Goal: Information Seeking & Learning: Learn about a topic

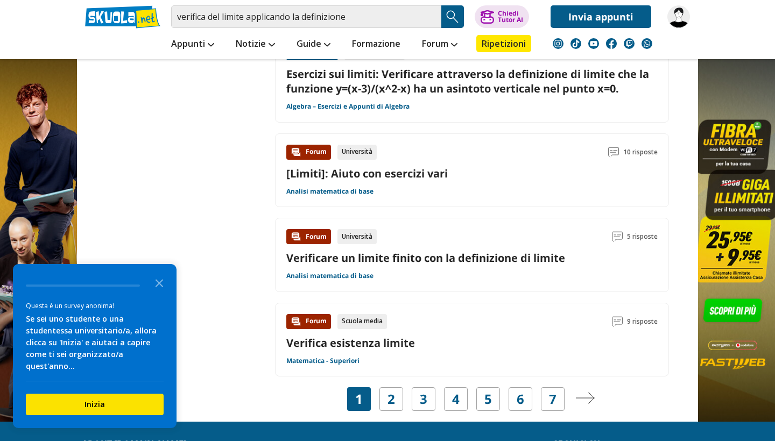
scroll to position [1572, 0]
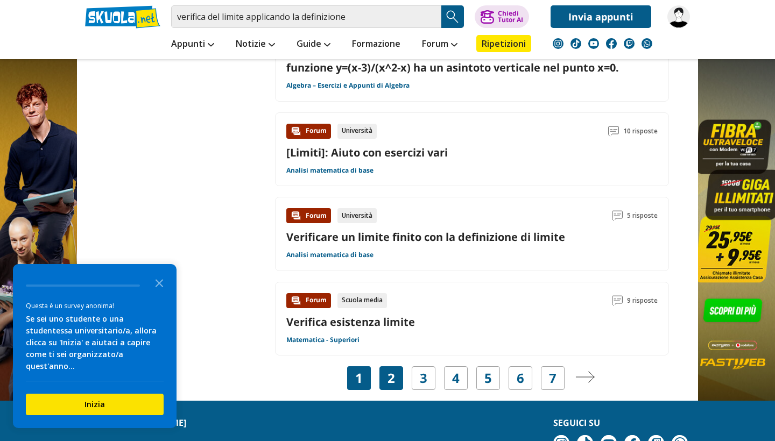
click at [393, 372] on link "2" at bounding box center [392, 378] width 8 height 15
click at [159, 293] on icon "Close the survey" at bounding box center [160, 283] width 22 height 22
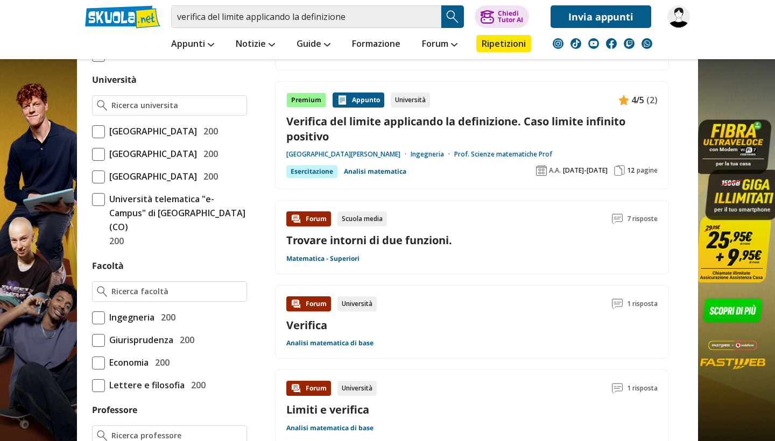
scroll to position [379, 0]
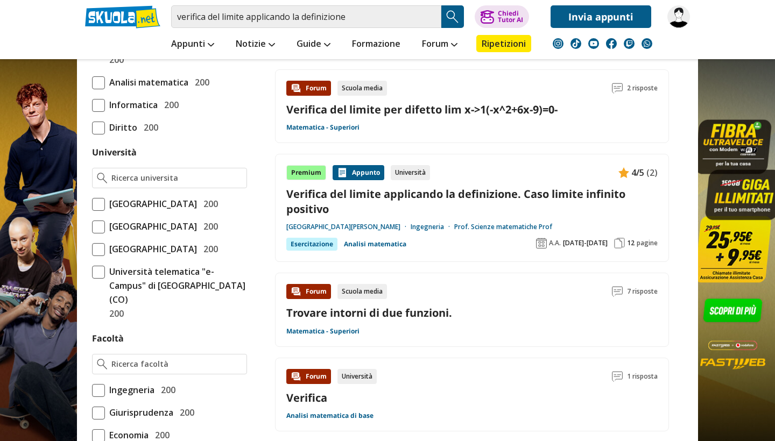
click at [695, 9] on div "verifica del limite applicando la definizione Trova un tutor esperto su questo …" at bounding box center [387, 14] width 621 height 28
click at [688, 19] on img at bounding box center [678, 16] width 23 height 23
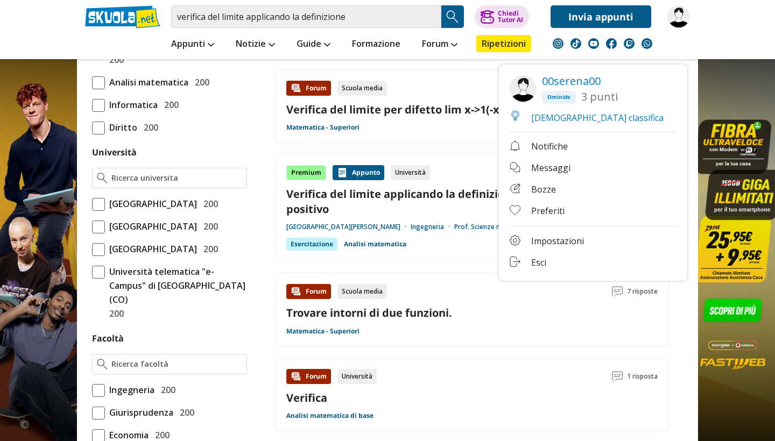
click at [535, 265] on link "Esci" at bounding box center [593, 263] width 167 height 13
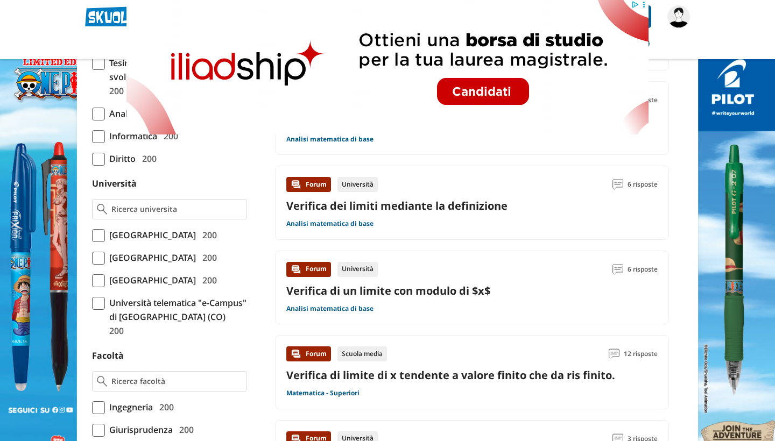
scroll to position [376, 0]
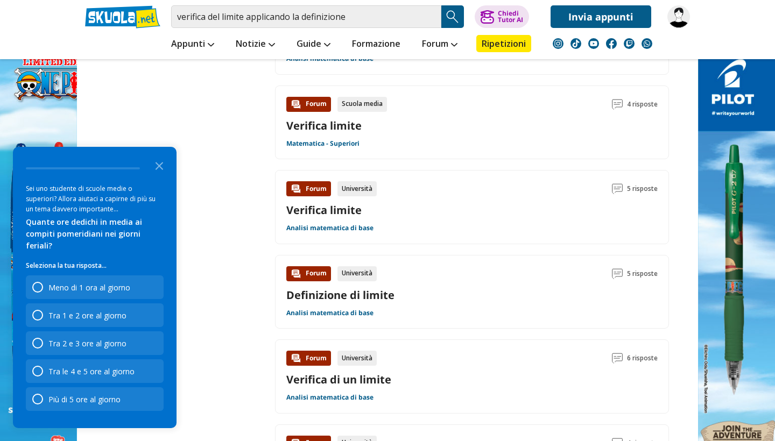
scroll to position [1366, 0]
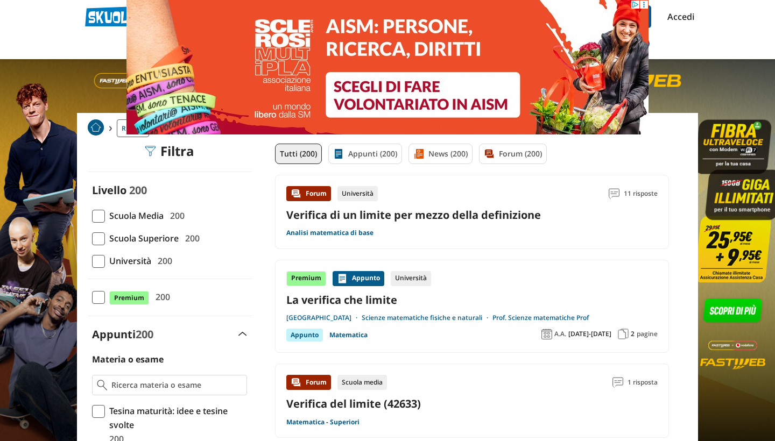
click at [690, 26] on div "verifica del limite applicando la definizione Trova un tutor esperto su questo …" at bounding box center [387, 14] width 621 height 28
click at [683, 17] on link "Accedi" at bounding box center [678, 16] width 23 height 23
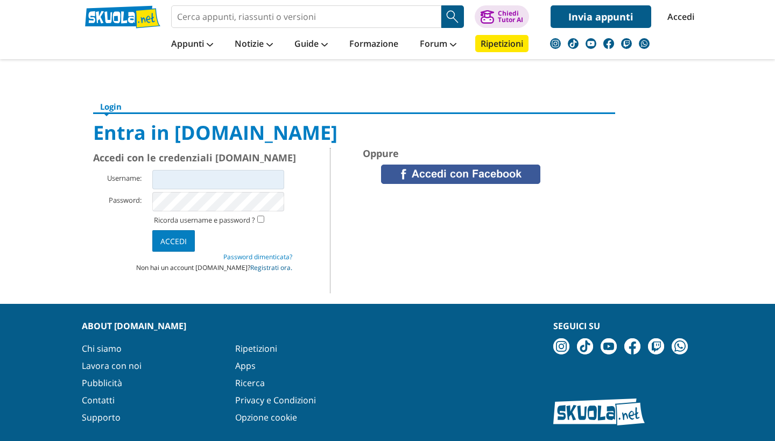
click at [264, 270] on link "Registrati ora." at bounding box center [271, 267] width 42 height 9
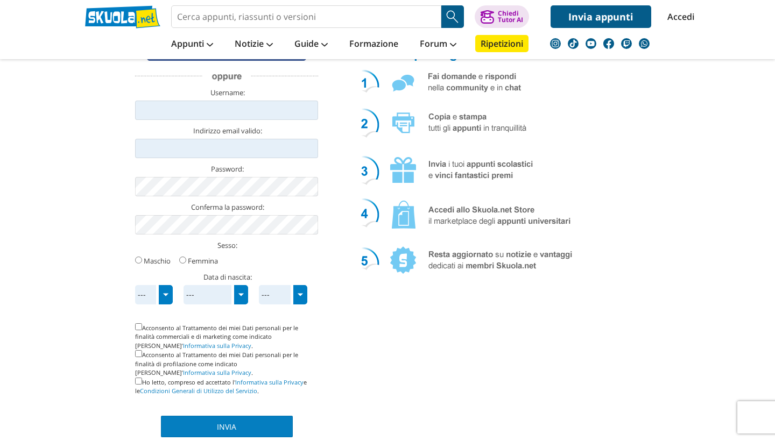
scroll to position [120, 0]
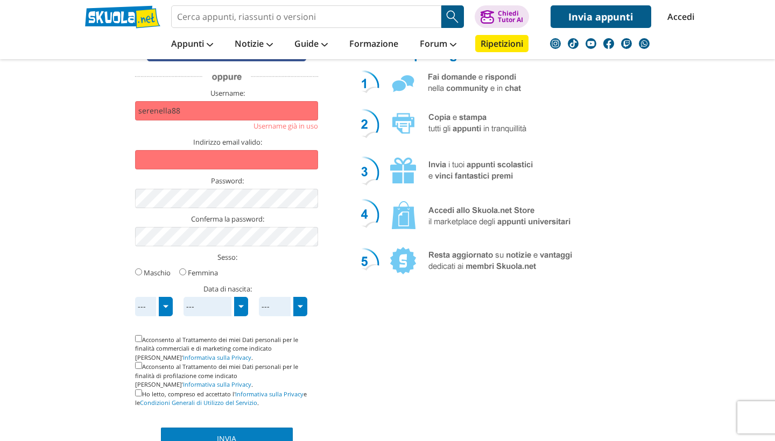
click at [258, 116] on input "serenella88" at bounding box center [226, 110] width 183 height 19
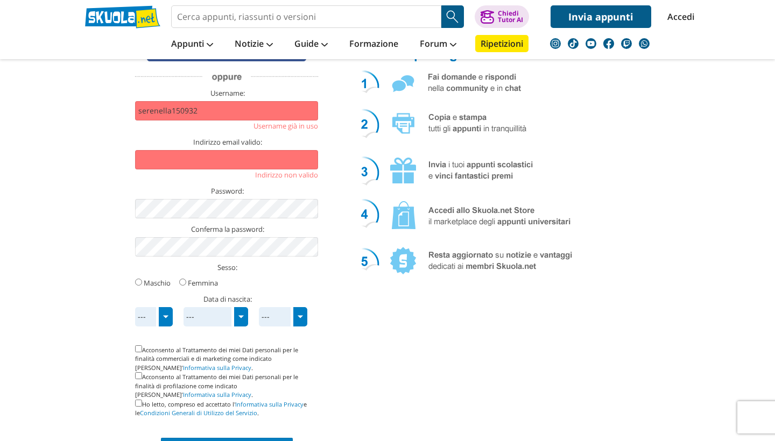
type input "serenella150932"
click at [234, 159] on input "Indirizzo email valido:" at bounding box center [226, 159] width 183 height 19
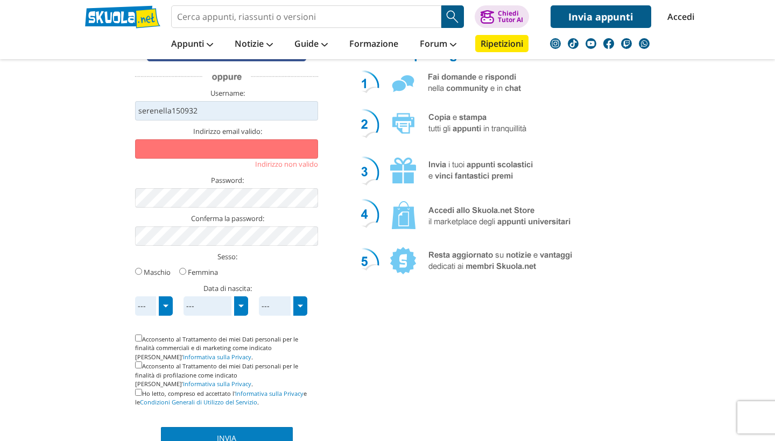
click at [209, 114] on input "serenella150932" at bounding box center [226, 110] width 183 height 19
click at [212, 142] on input "Indirizzo email valido:" at bounding box center [226, 148] width 183 height 19
type input "aaaneres@gmail.com"
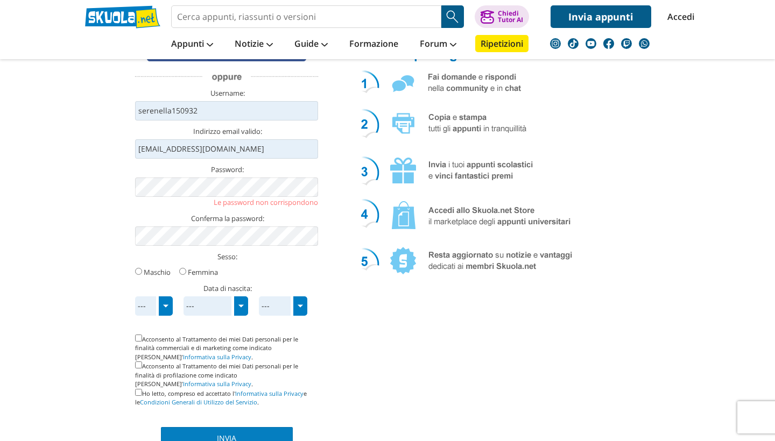
click at [196, 271] on label "Femmina" at bounding box center [203, 273] width 30 height 10
click at [186, 271] on input "Femmina" at bounding box center [182, 271] width 7 height 7
radio input "true"
click at [192, 198] on li "Le password non corrispondono" at bounding box center [226, 202] width 183 height 11
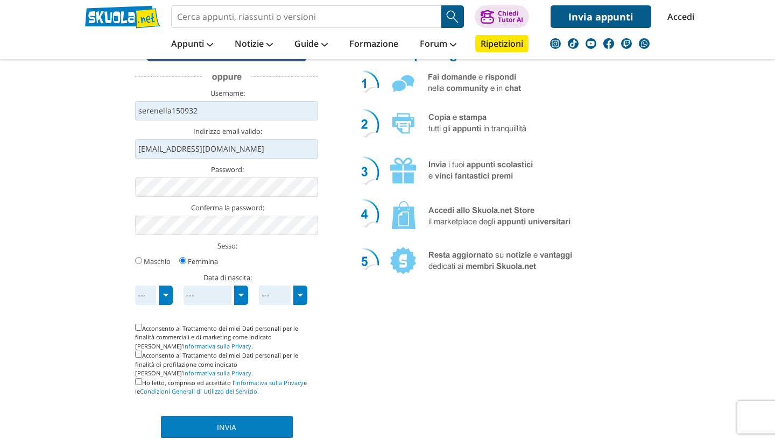
select select "5"
click at [196, 300] on span "---" at bounding box center [210, 295] width 48 height 19
select select "1"
drag, startPoint x: 199, startPoint y: 291, endPoint x: 281, endPoint y: 300, distance: 82.8
click at [281, 286] on div "--- 1 2 3 4 5 6 7 8 9 10 11 12 13 14 15 16 17 18 19 20 21 22 23 24 25 26 27 28 …" at bounding box center [226, 286] width 183 height 0
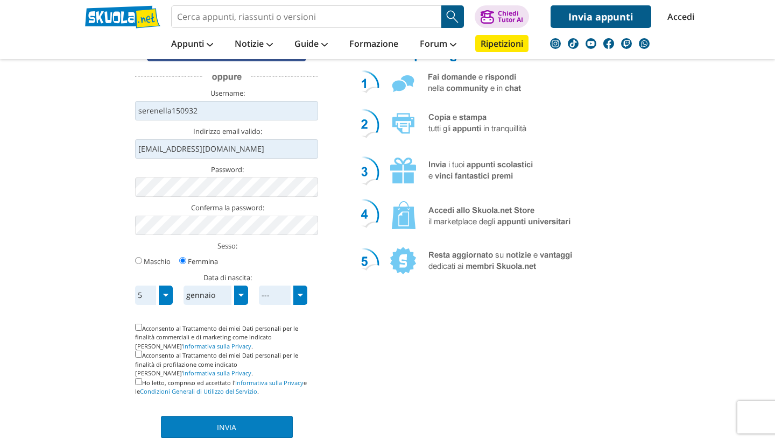
select select "2007"
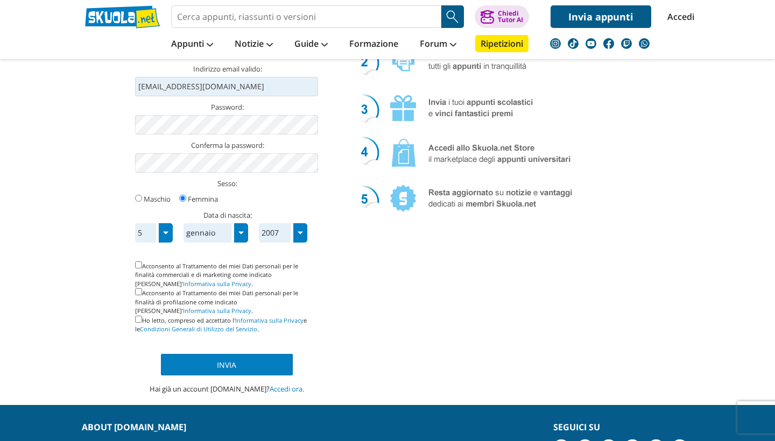
click at [199, 276] on div "Acconsento al Trattamento dei miei Dati personali per le finalità commerciali e…" at bounding box center [226, 275] width 183 height 27
click at [196, 264] on div "Acconsento al Trattamento dei miei Dati personali per le finalità commerciali e…" at bounding box center [226, 275] width 183 height 27
click at [203, 376] on li at bounding box center [226, 378] width 183 height 5
click at [207, 357] on input "Invia" at bounding box center [227, 365] width 132 height 22
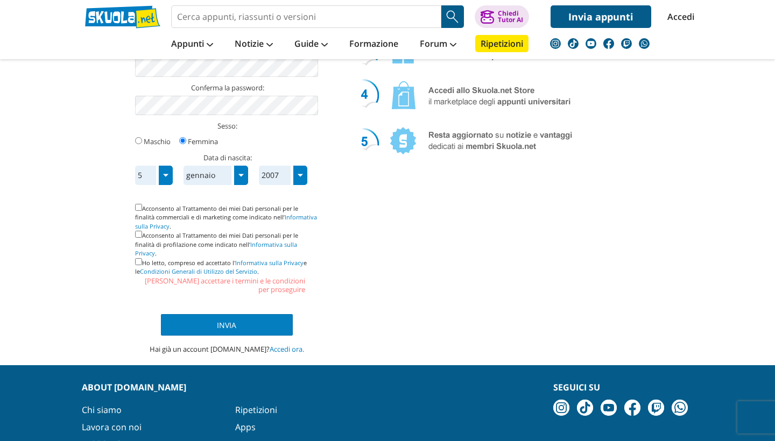
scroll to position [241, 0]
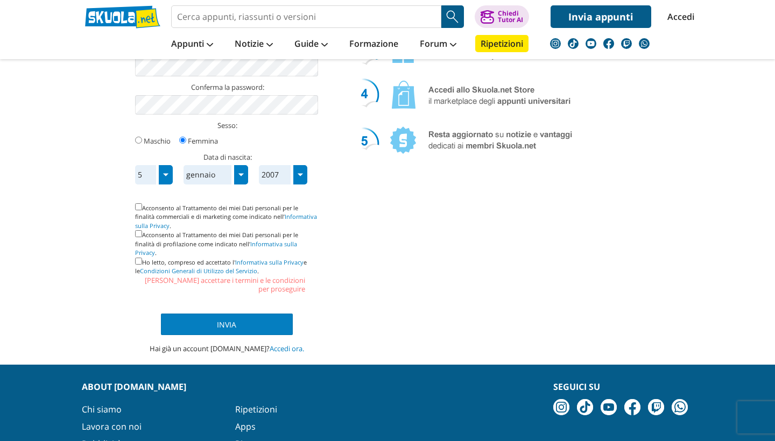
click at [138, 258] on input "checkbox" at bounding box center [138, 261] width 7 height 7
checkbox input "true"
click at [188, 314] on input "Invia" at bounding box center [227, 325] width 132 height 22
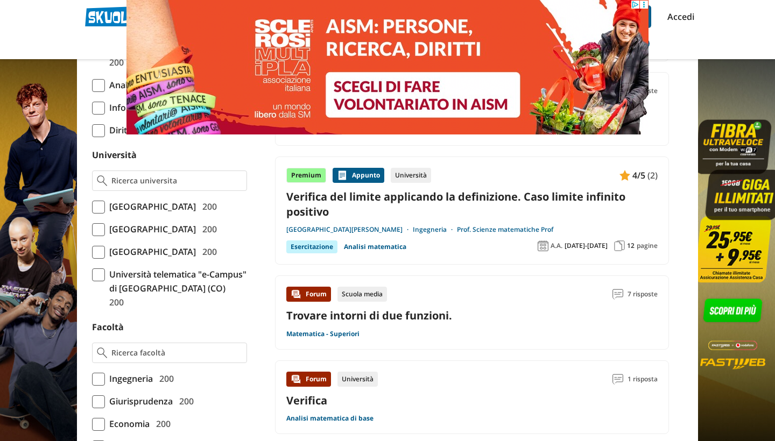
click at [470, 200] on link "Verifica del limite applicando la definizione. Caso limite infinito positivo" at bounding box center [471, 203] width 371 height 29
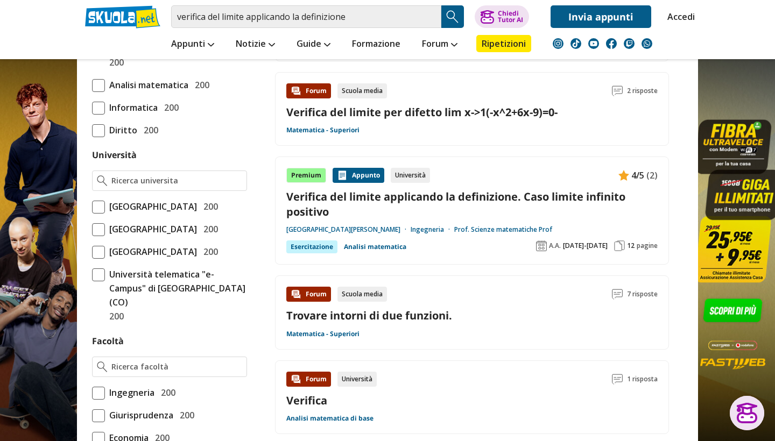
click at [688, 19] on link "Accedi" at bounding box center [678, 16] width 23 height 23
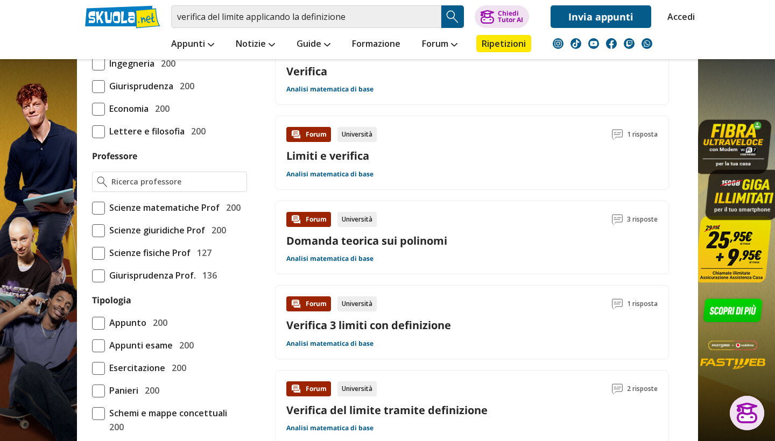
scroll to position [725, 0]
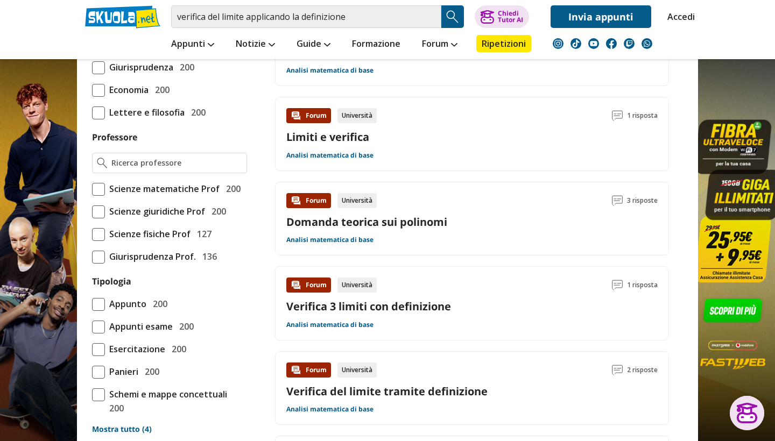
click at [347, 136] on link "Limiti e verifica" at bounding box center [327, 137] width 83 height 15
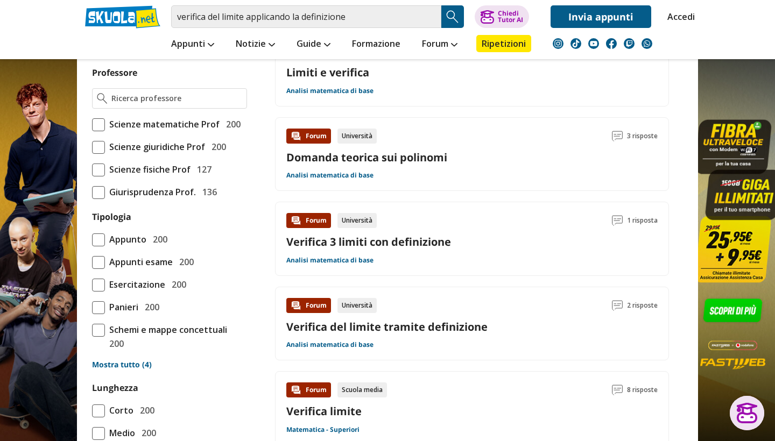
scroll to position [798, 0]
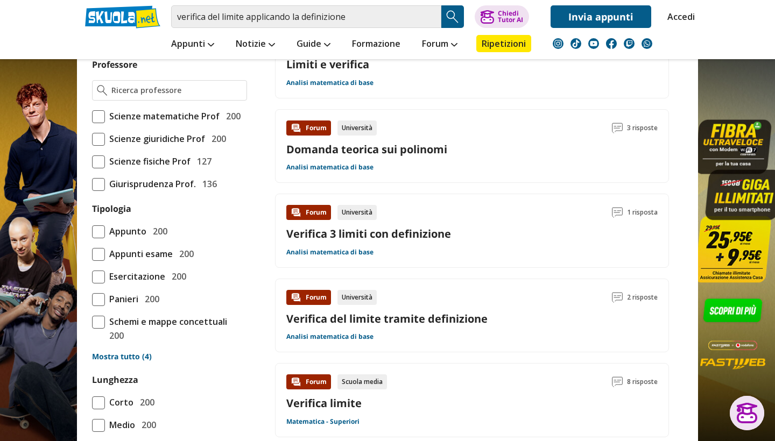
click at [677, 19] on link "Accedi" at bounding box center [678, 16] width 23 height 23
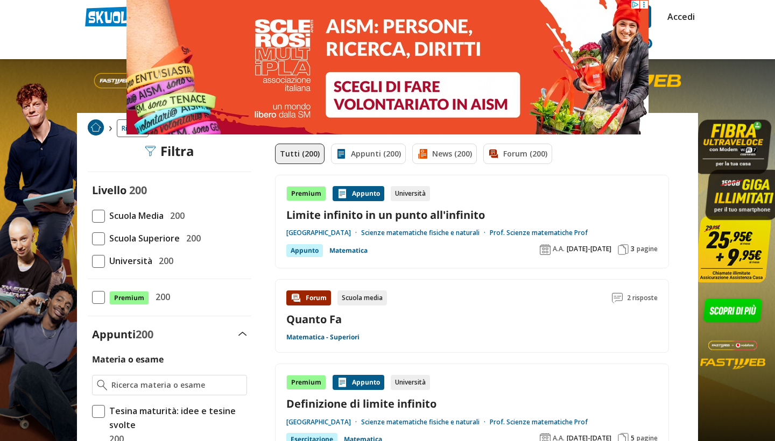
click at [446, 212] on link "Limite infinito in un punto all'infinito" at bounding box center [471, 215] width 371 height 15
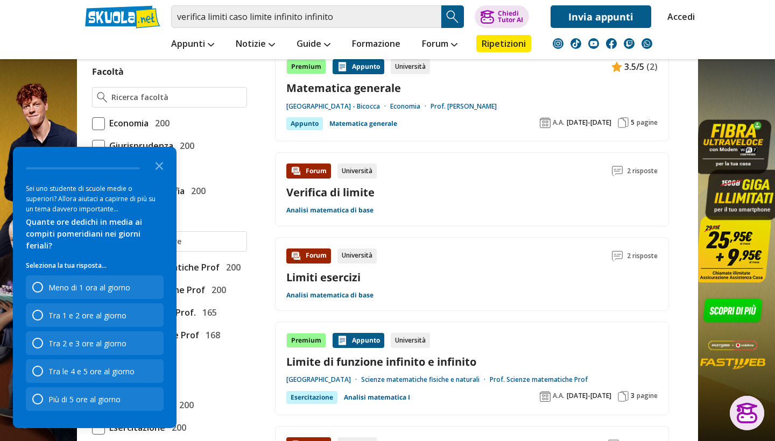
scroll to position [620, 0]
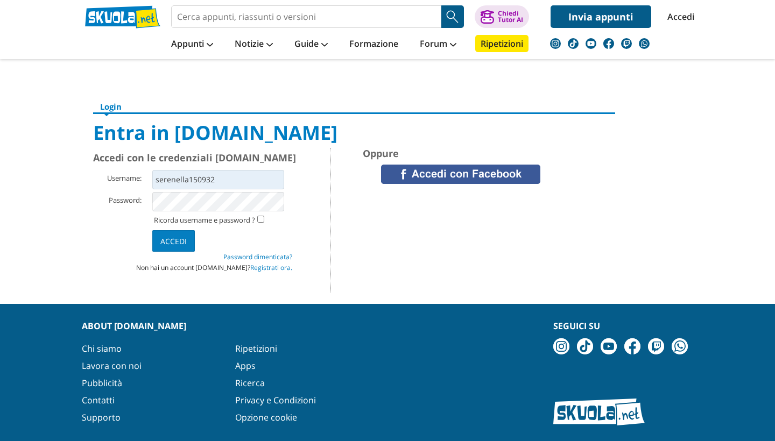
click at [297, 206] on li at bounding box center [243, 200] width 183 height 22
click at [173, 241] on input "Accedi" at bounding box center [173, 241] width 43 height 22
click at [297, 273] on ul "Username: serenella150932 Password: Ricorda username e password ? Accedi Passwo…" at bounding box center [230, 220] width 275 height 106
click at [276, 270] on link "Registrati ora." at bounding box center [271, 267] width 42 height 9
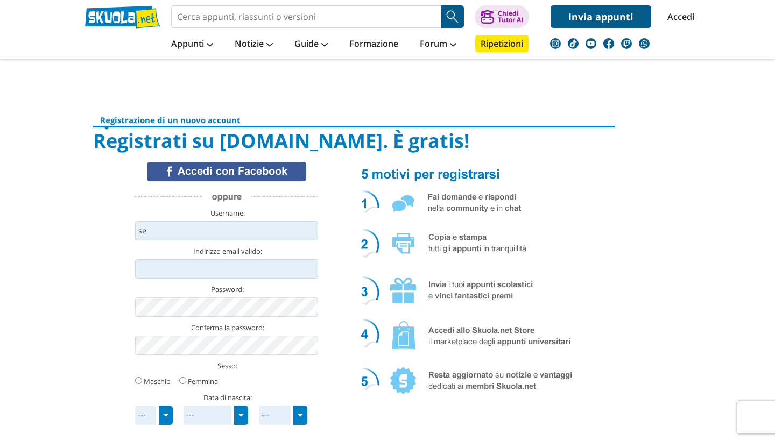
type input "s"
type input "selene977"
type input "[EMAIL_ADDRESS][DOMAIN_NAME]"
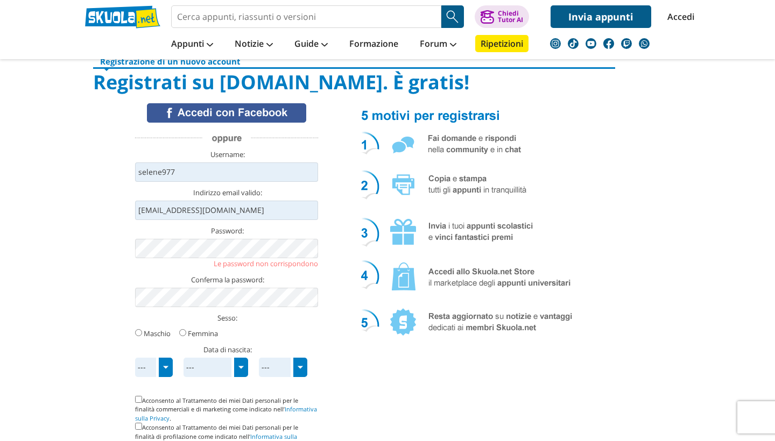
scroll to position [104, 0]
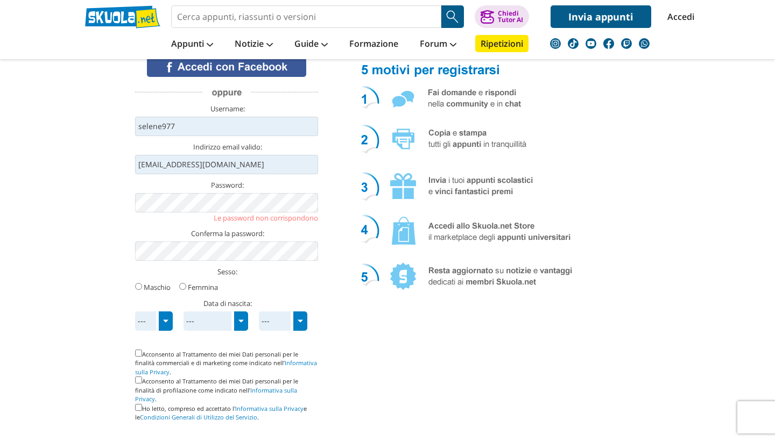
click at [185, 287] on input "Femmina" at bounding box center [182, 286] width 7 height 7
radio input "true"
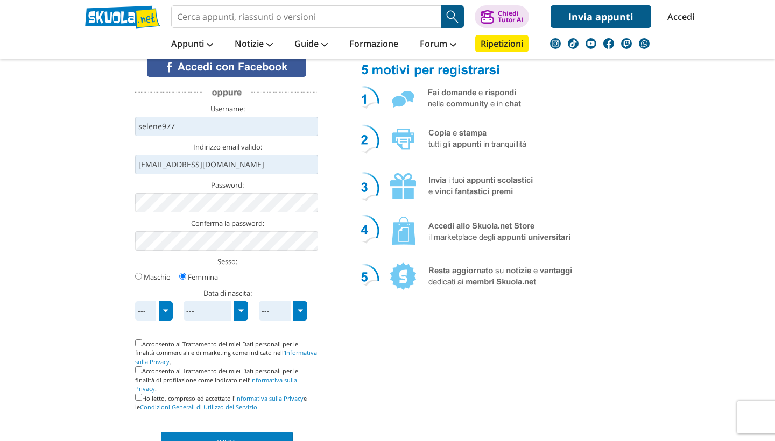
select select "1"
drag, startPoint x: 166, startPoint y: 305, endPoint x: 202, endPoint y: 312, distance: 36.7
click at [202, 301] on div "--- 1 2 3 4 5 6 7 8 9 10 11 12 13 14 15 16 17 18 19 20 21 22 23 24 25 26 27 28 …" at bounding box center [226, 301] width 183 height 0
select select "6"
click at [299, 321] on li at bounding box center [226, 323] width 183 height 5
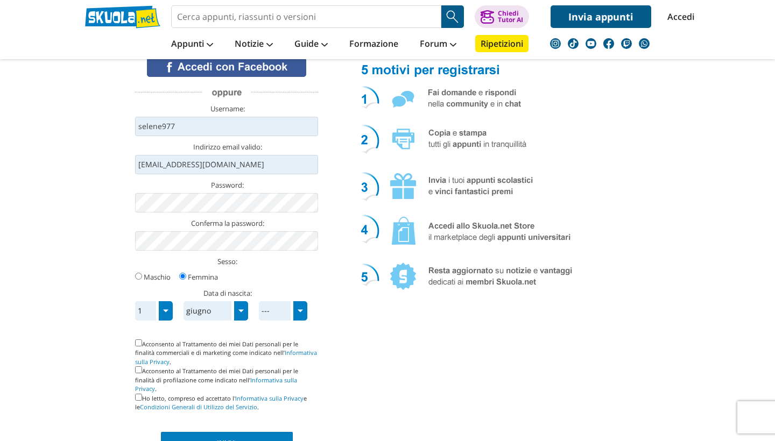
click at [300, 309] on span "---" at bounding box center [283, 310] width 48 height 19
select select "2001"
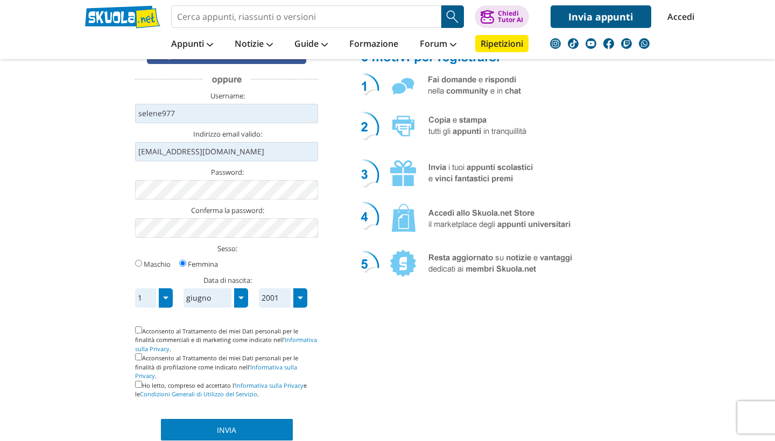
scroll to position [123, 0]
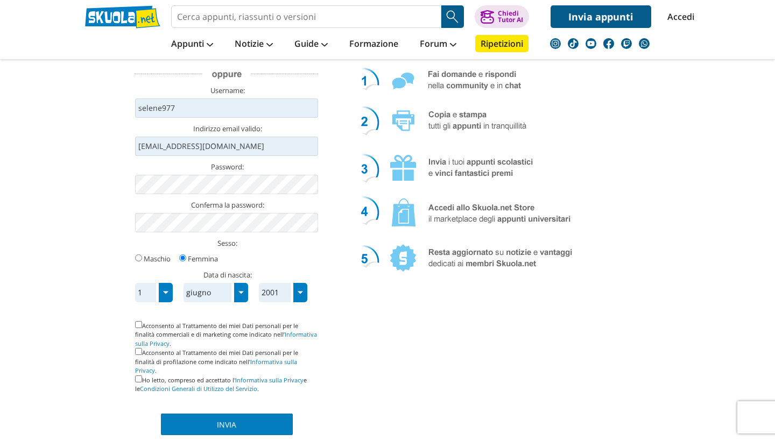
click at [138, 376] on input "checkbox" at bounding box center [138, 379] width 7 height 7
checkbox input "true"
click at [192, 414] on input "Invia" at bounding box center [227, 425] width 132 height 22
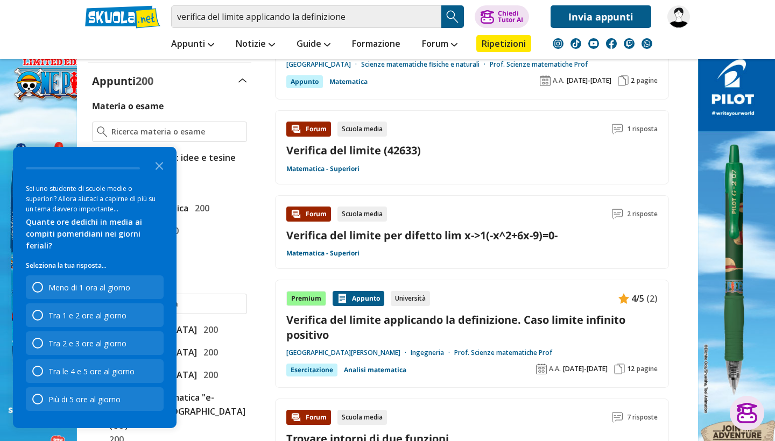
scroll to position [254, 0]
click at [536, 314] on link "Verifica del limite applicando la definizione. Caso limite infinito positivo" at bounding box center [471, 327] width 371 height 29
click at [438, 318] on link "Verifica del limite applicando la definizione. Caso limite infinito positivo" at bounding box center [471, 327] width 371 height 29
